Goal: Transaction & Acquisition: Register for event/course

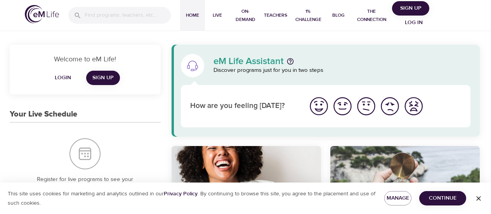
click at [412, 22] on span "Log in" at bounding box center [413, 23] width 31 height 10
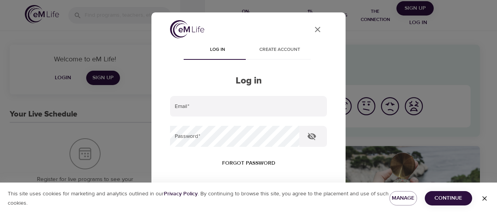
type input "[PERSON_NAME][EMAIL_ADDRESS][PERSON_NAME][DOMAIN_NAME]"
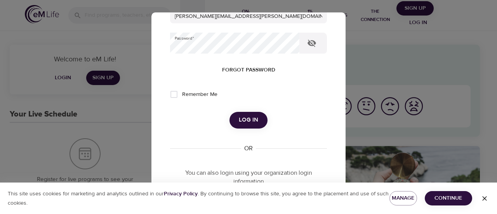
scroll to position [162, 0]
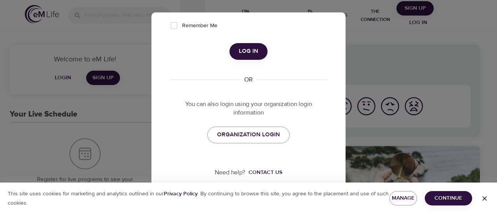
click at [248, 48] on span "Log in" at bounding box center [248, 51] width 19 height 10
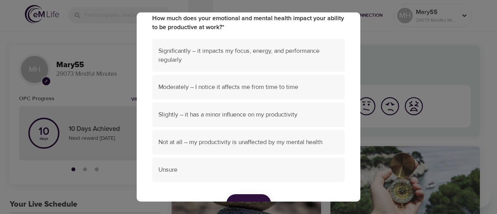
scroll to position [61, 0]
click at [292, 86] on span "Moderately – I notice it affects me from time to time" at bounding box center [248, 86] width 180 height 9
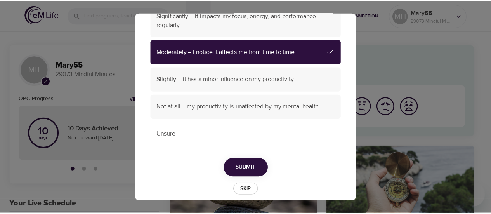
scroll to position [105, 0]
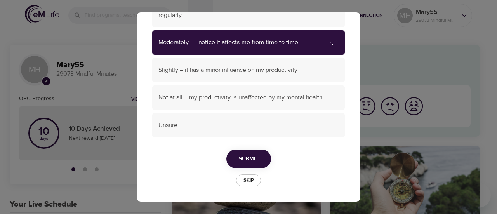
click at [250, 156] on span "Submit" at bounding box center [249, 159] width 20 height 10
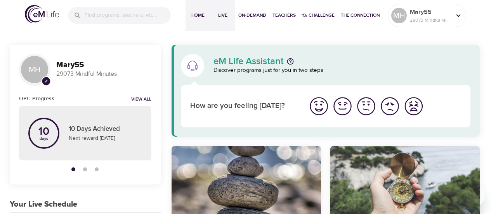
click at [218, 18] on span "Live" at bounding box center [223, 15] width 19 height 8
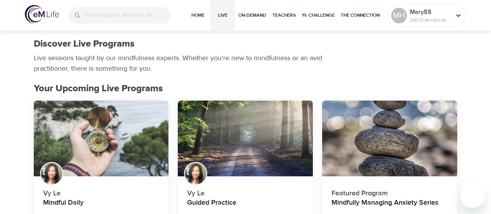
scroll to position [68, 0]
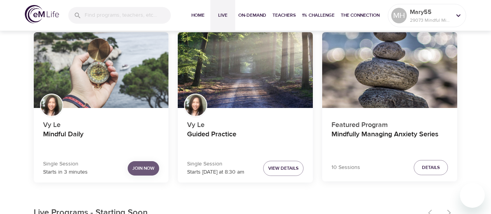
click at [153, 169] on span "Join Now" at bounding box center [143, 168] width 22 height 8
